Goal: Check status: Check status

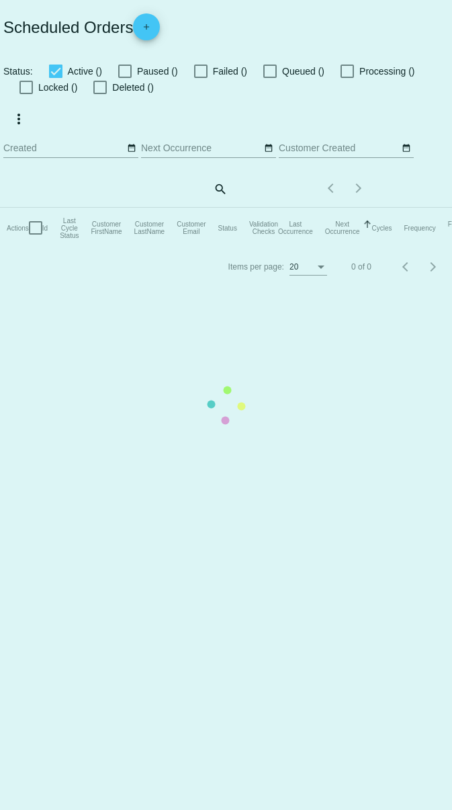
checkbox input "true"
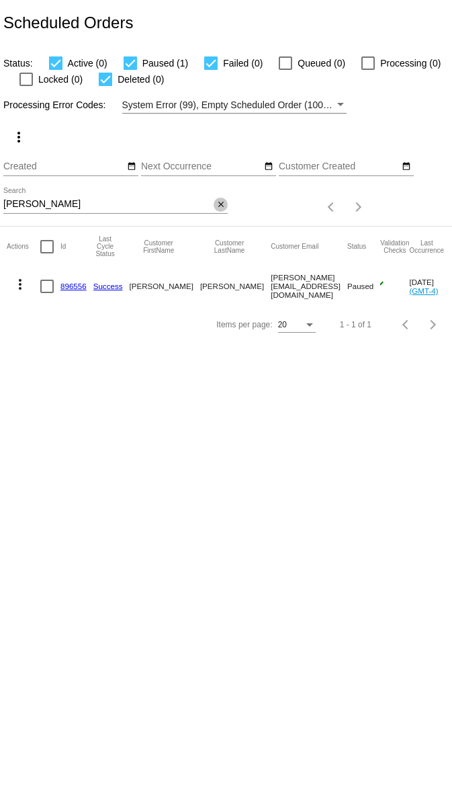
click at [218, 206] on mat-icon "close" at bounding box center [220, 205] width 9 height 11
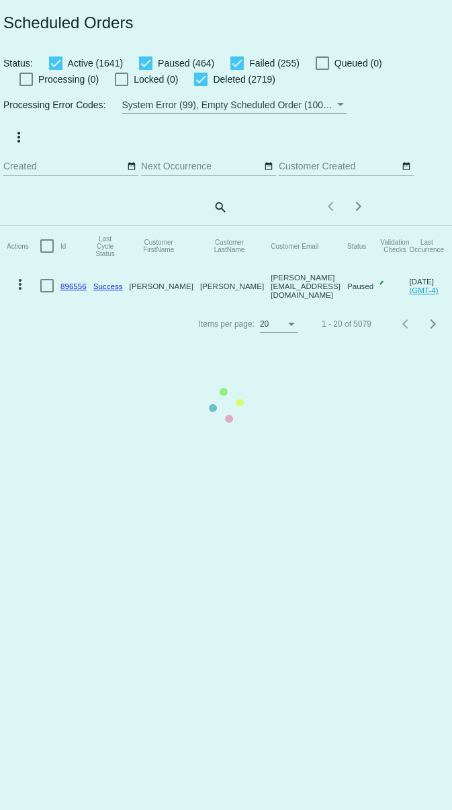
click at [216, 226] on mat-table "Actions Id Last Cycle Status Customer FirstName Customer LastName Customer Emai…" at bounding box center [292, 265] width 585 height 79
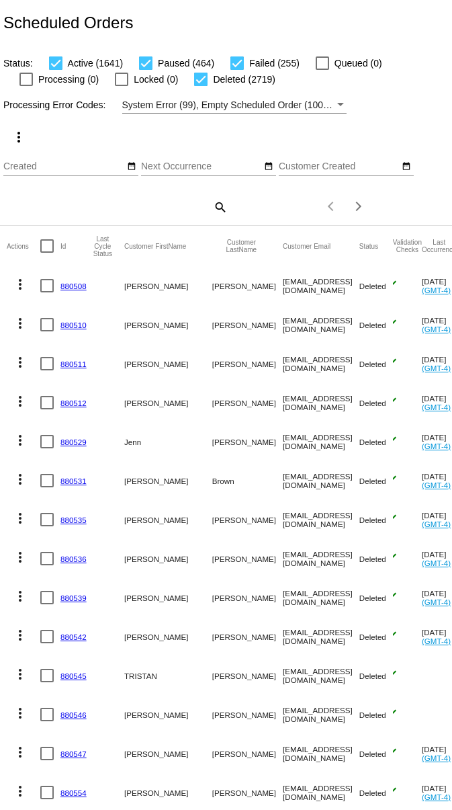
click at [216, 202] on mat-icon "search" at bounding box center [220, 206] width 16 height 21
click at [136, 208] on input "Search" at bounding box center [115, 204] width 224 height 11
paste input "Hecon010586@gmail.com"
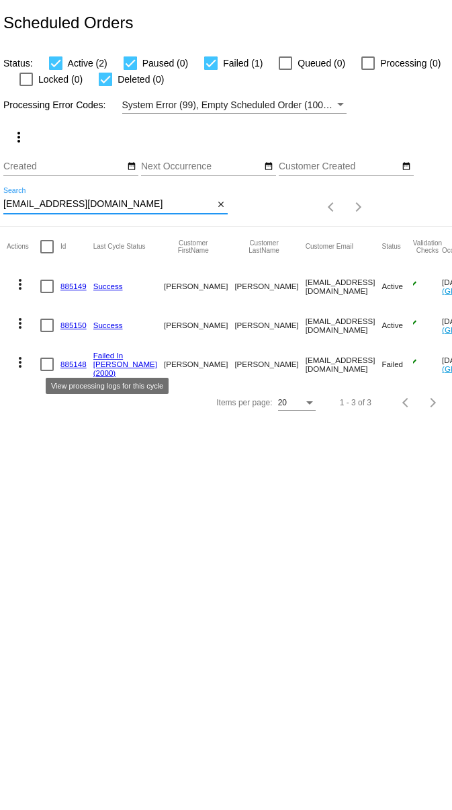
type input "Hecon010586@gmail.com"
click at [109, 356] on link "Failed In Dunning" at bounding box center [125, 359] width 64 height 17
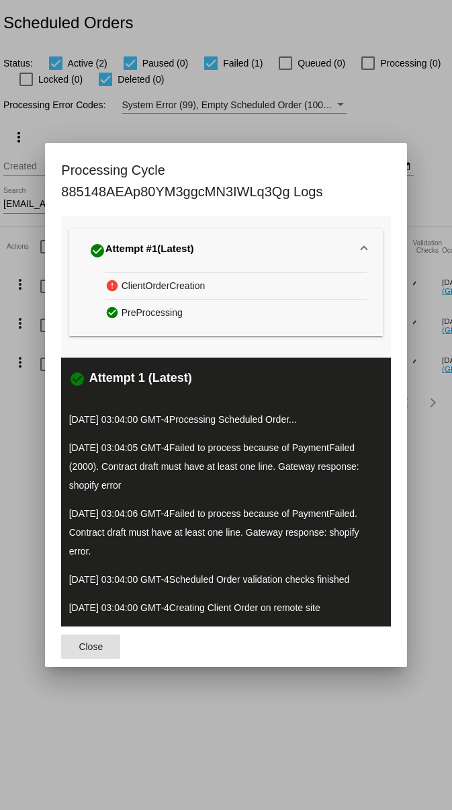
click at [138, 434] on div "check_circle Attempt 1 (Latest) 09/03/2025 03:04:00 GMT-4 Processing Scheduled …" at bounding box center [225, 492] width 329 height 269
click at [46, 398] on mat-dialog-content "check_circle Attempt #1 (Latest) error ClientOrderCreation check_circle PreProc…" at bounding box center [226, 421] width 362 height 411
click at [91, 648] on span "Close" at bounding box center [91, 646] width 24 height 11
